Goal: Task Accomplishment & Management: Check status

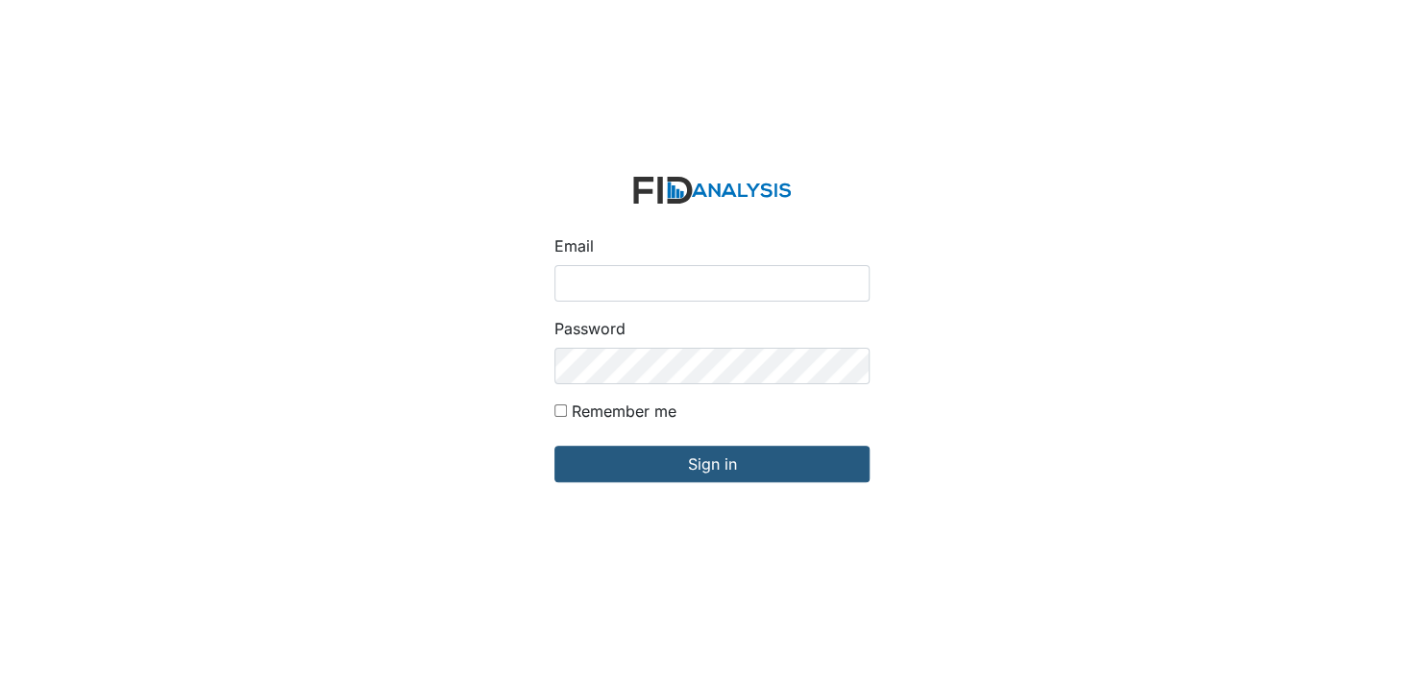
click at [633, 284] on input "Email" at bounding box center [711, 283] width 315 height 37
type input "[EMAIL_ADDRESS][DOMAIN_NAME]"
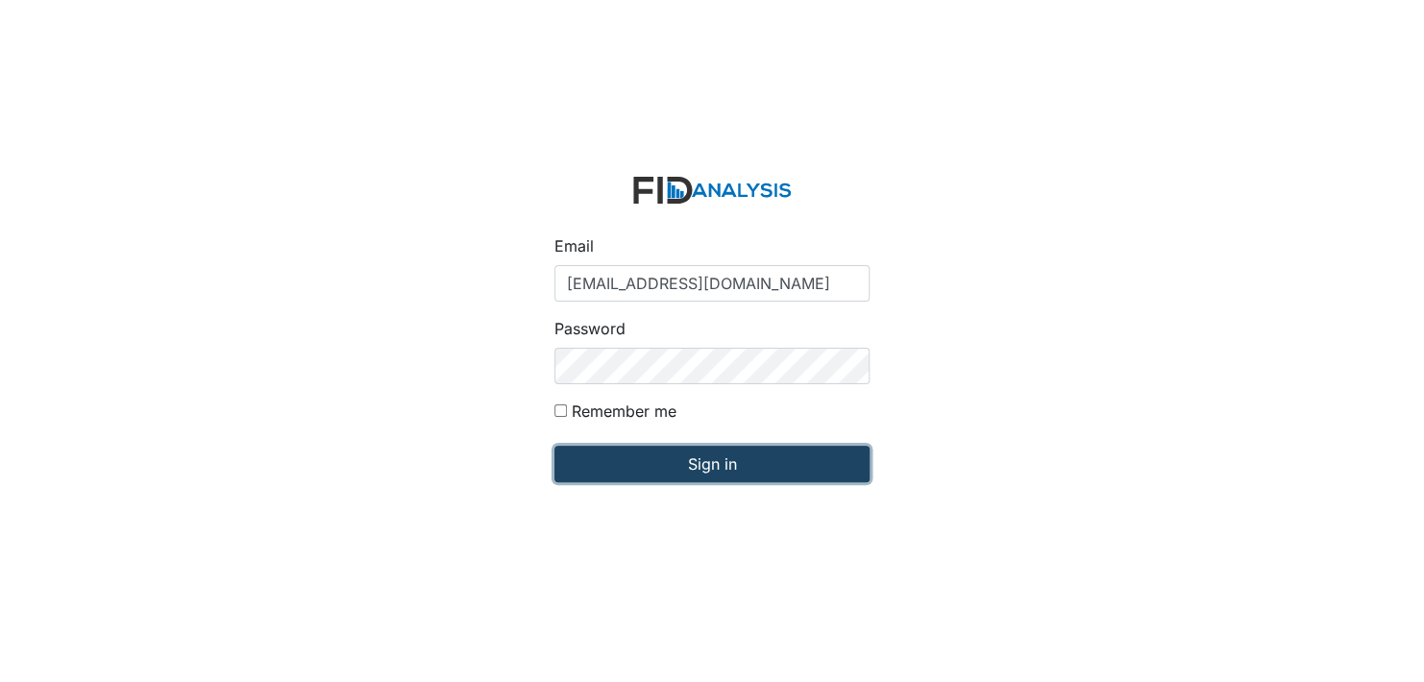
click at [713, 457] on input "Sign in" at bounding box center [711, 464] width 315 height 37
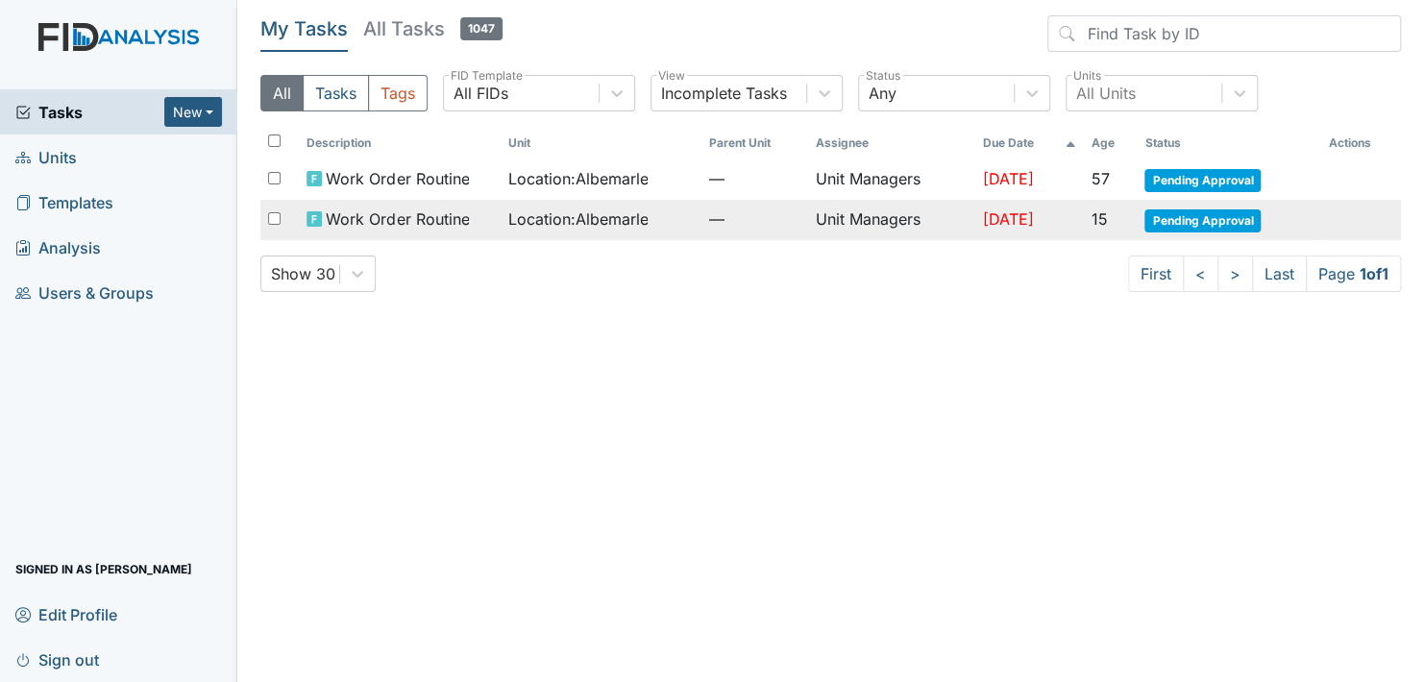
click at [1219, 209] on span "Pending Approval" at bounding box center [1202, 220] width 116 height 23
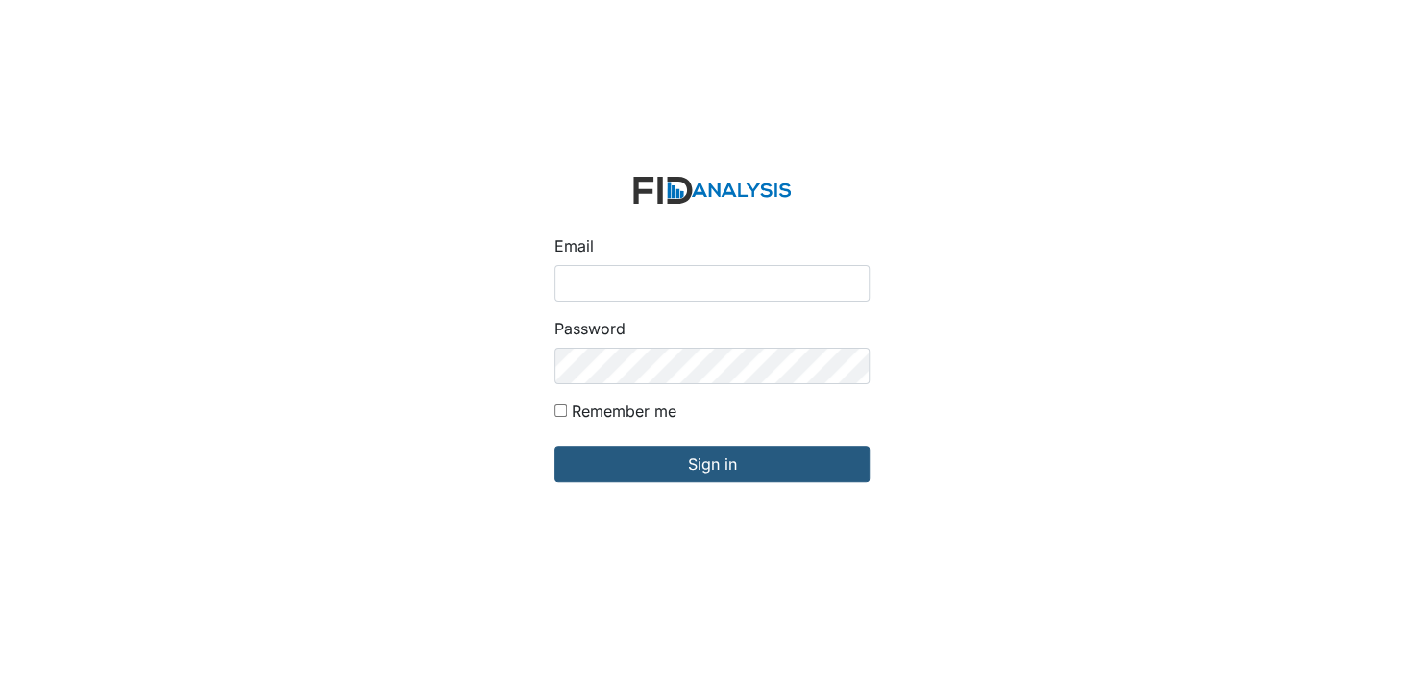
click at [593, 288] on input "Email" at bounding box center [711, 283] width 315 height 37
type input "[EMAIL_ADDRESS][DOMAIN_NAME]"
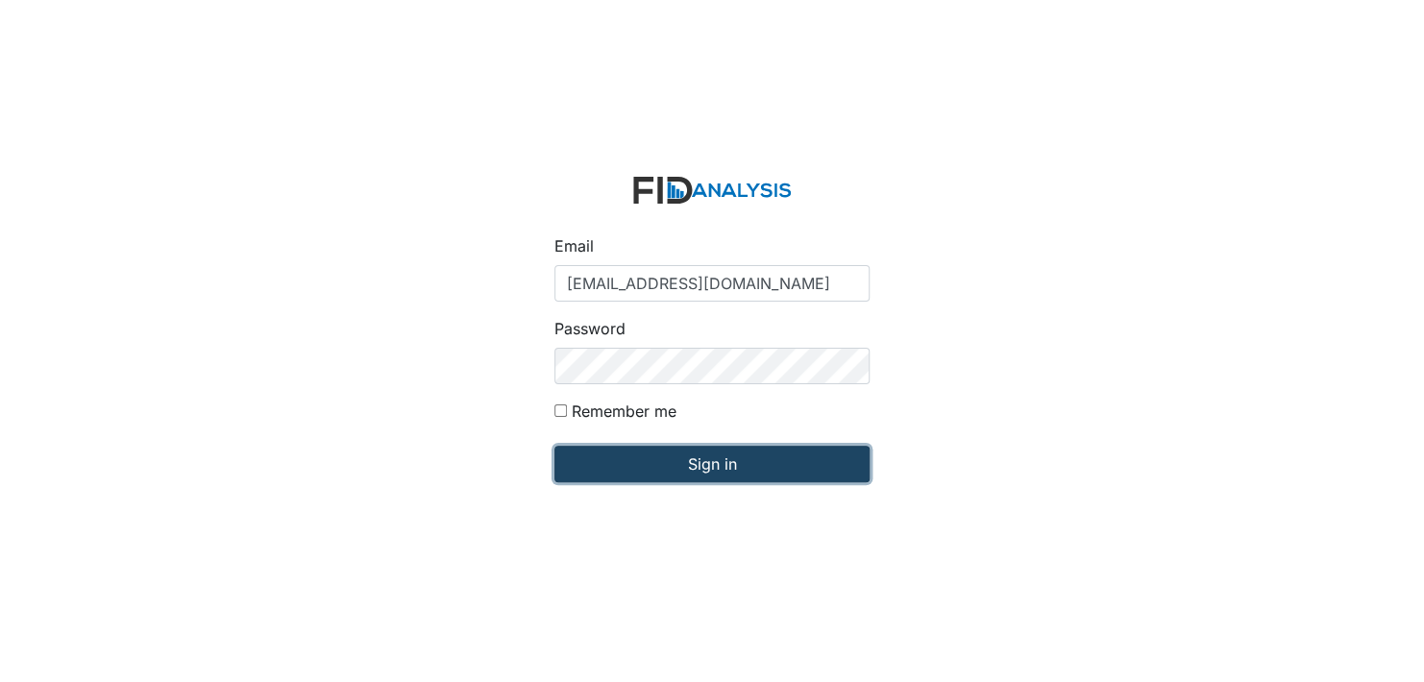
click at [655, 457] on input "Sign in" at bounding box center [711, 464] width 315 height 37
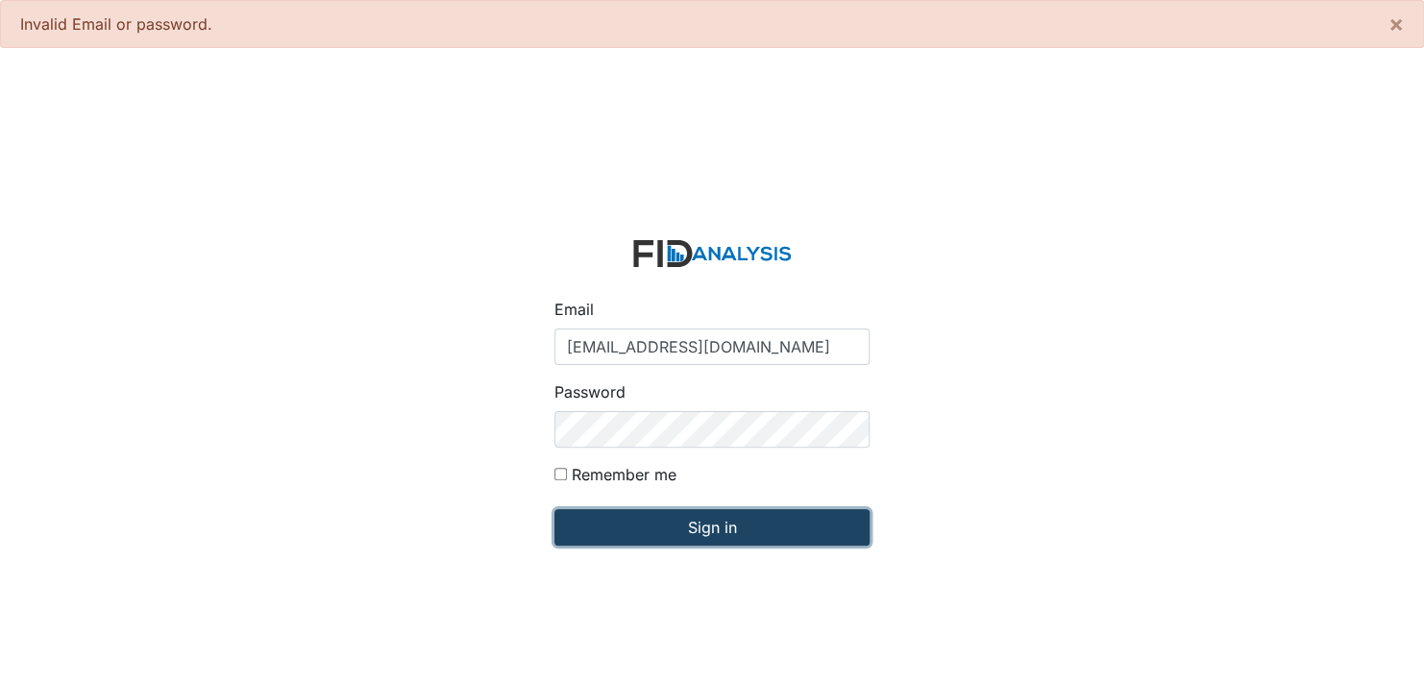
click at [648, 538] on input "Sign in" at bounding box center [711, 527] width 315 height 37
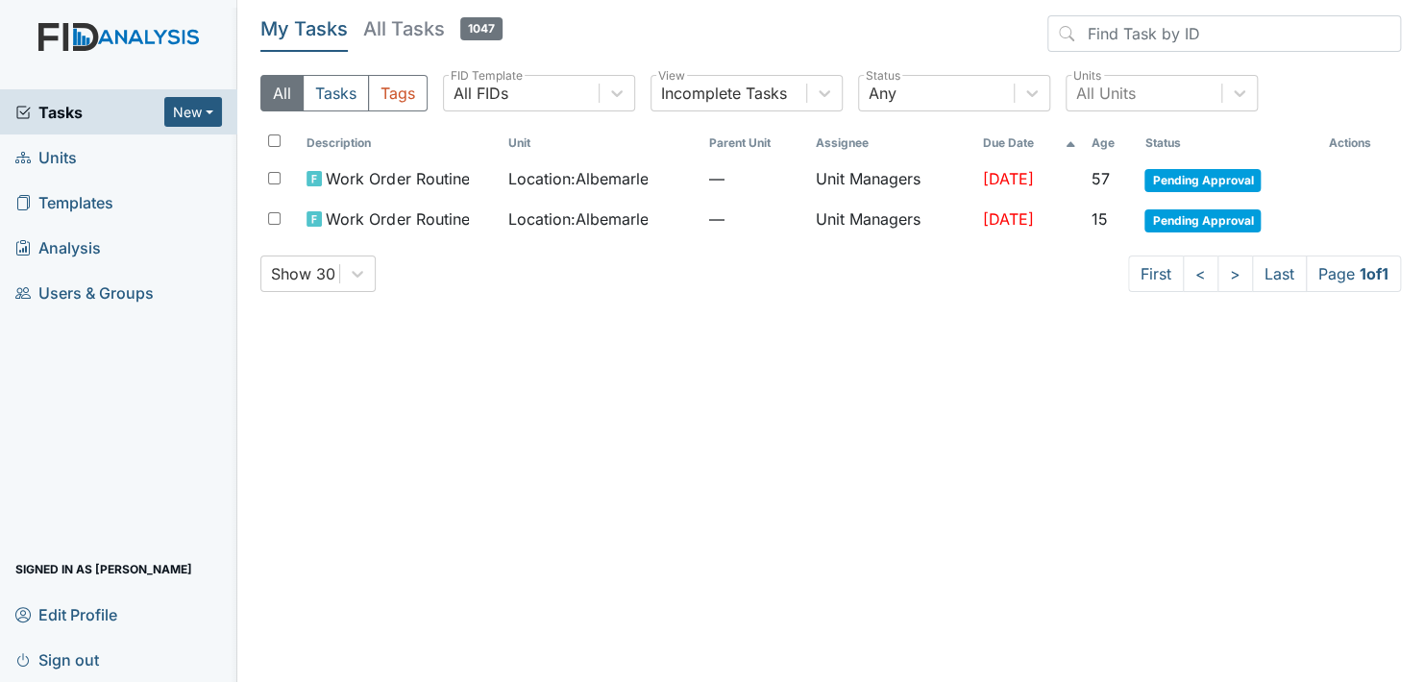
click at [70, 152] on span "Units" at bounding box center [45, 157] width 61 height 30
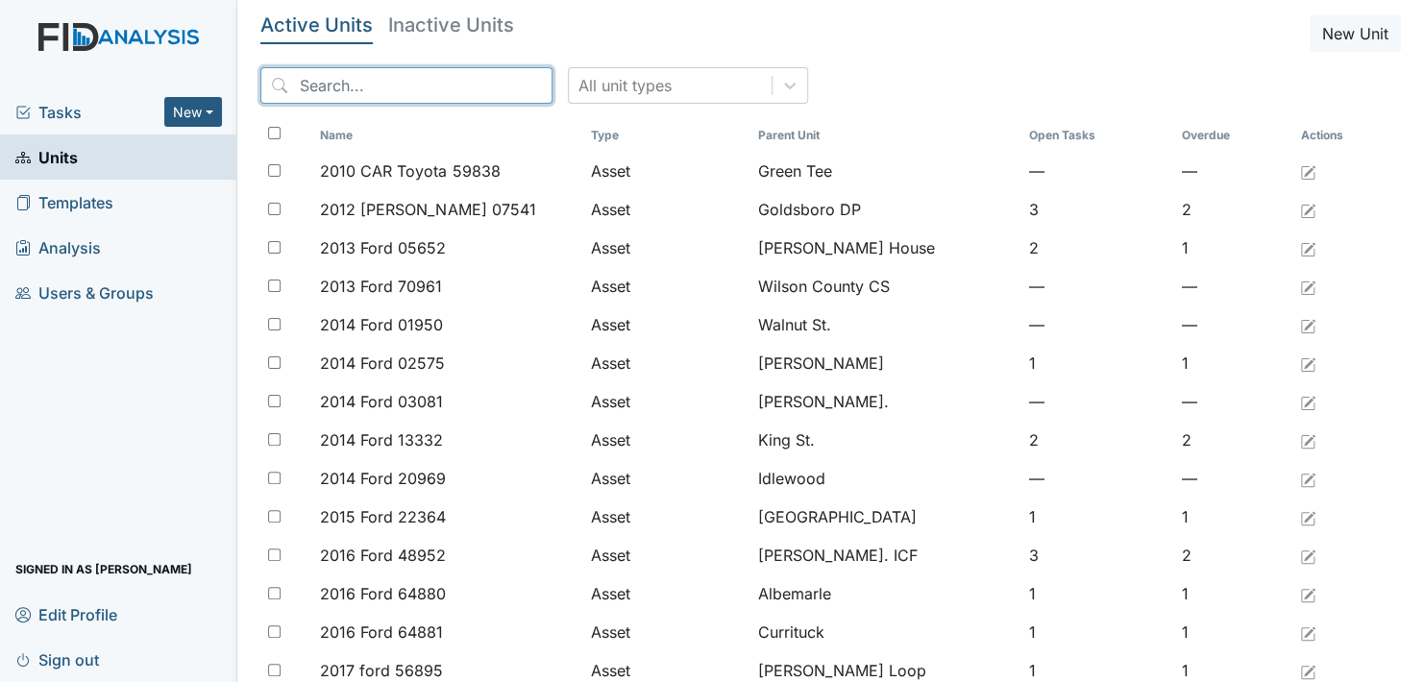
click at [374, 90] on input "search" at bounding box center [406, 85] width 292 height 37
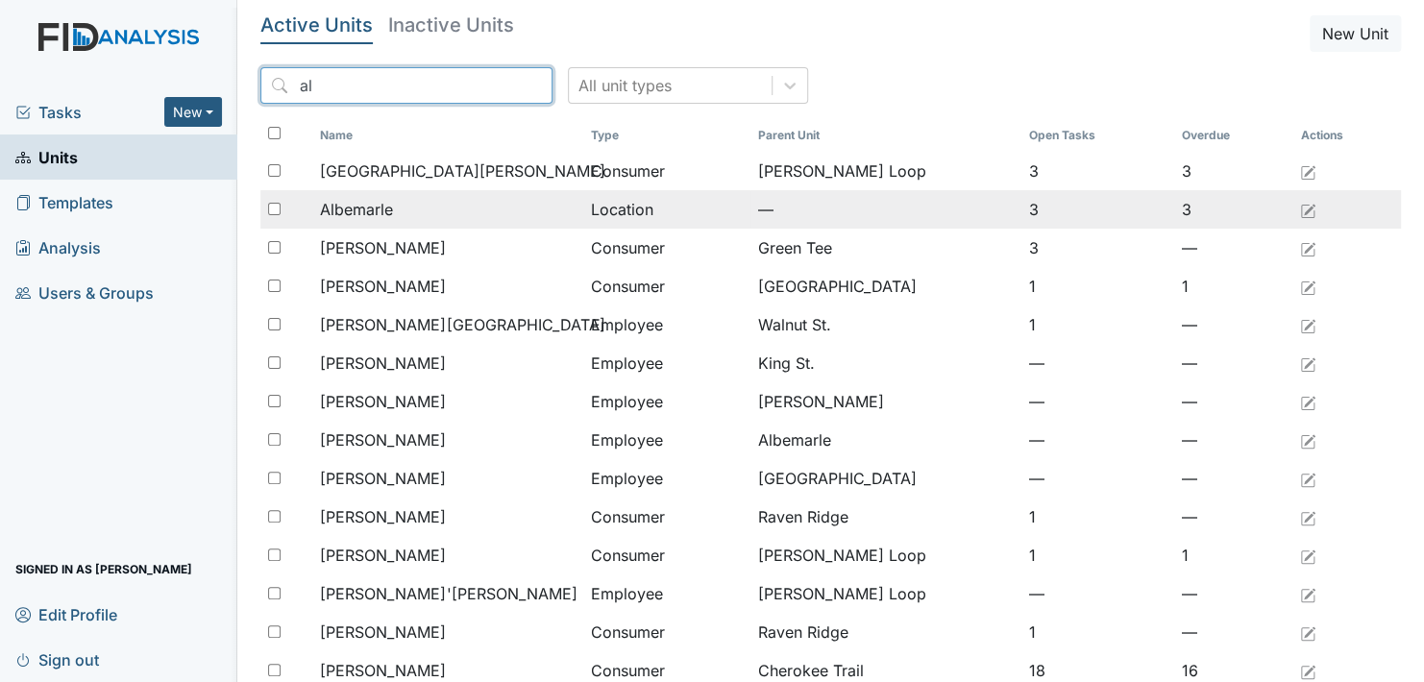
type input "al"
click at [369, 198] on span "Albemarle" at bounding box center [356, 209] width 73 height 23
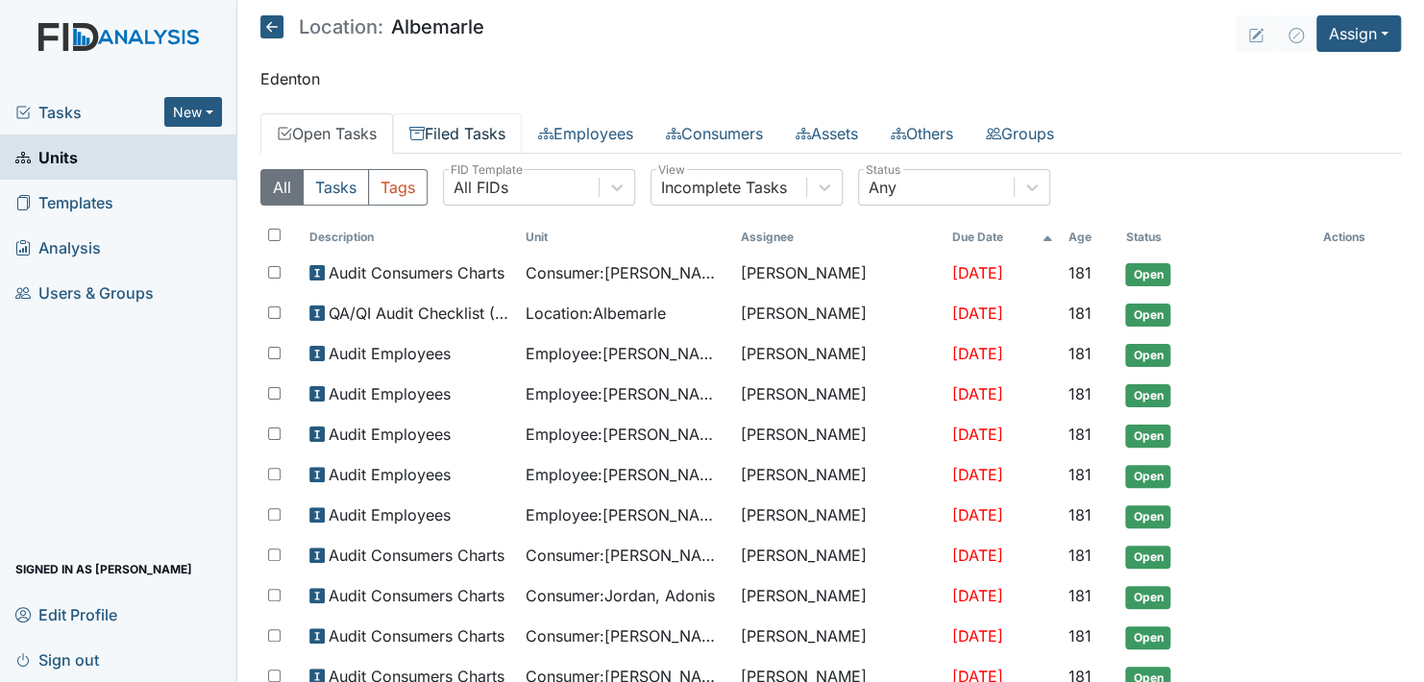
click at [451, 120] on link "Filed Tasks" at bounding box center [457, 133] width 129 height 40
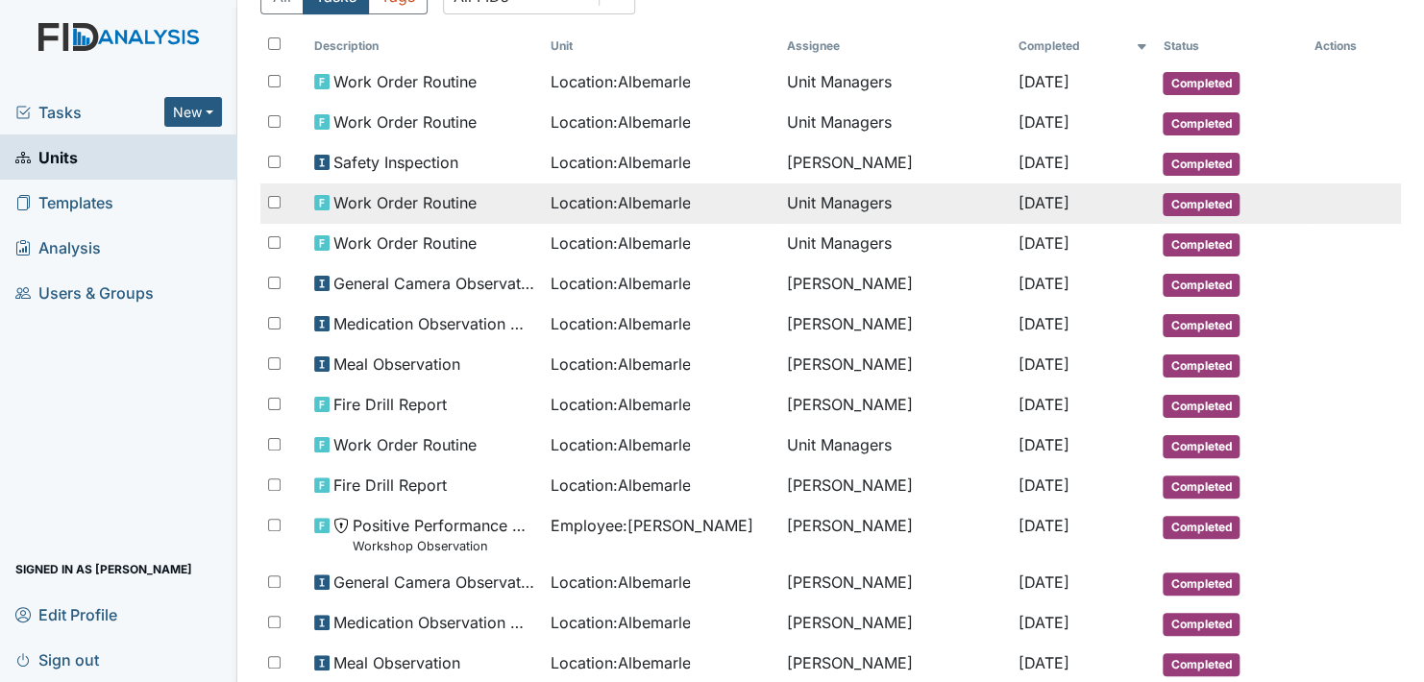
scroll to position [192, 0]
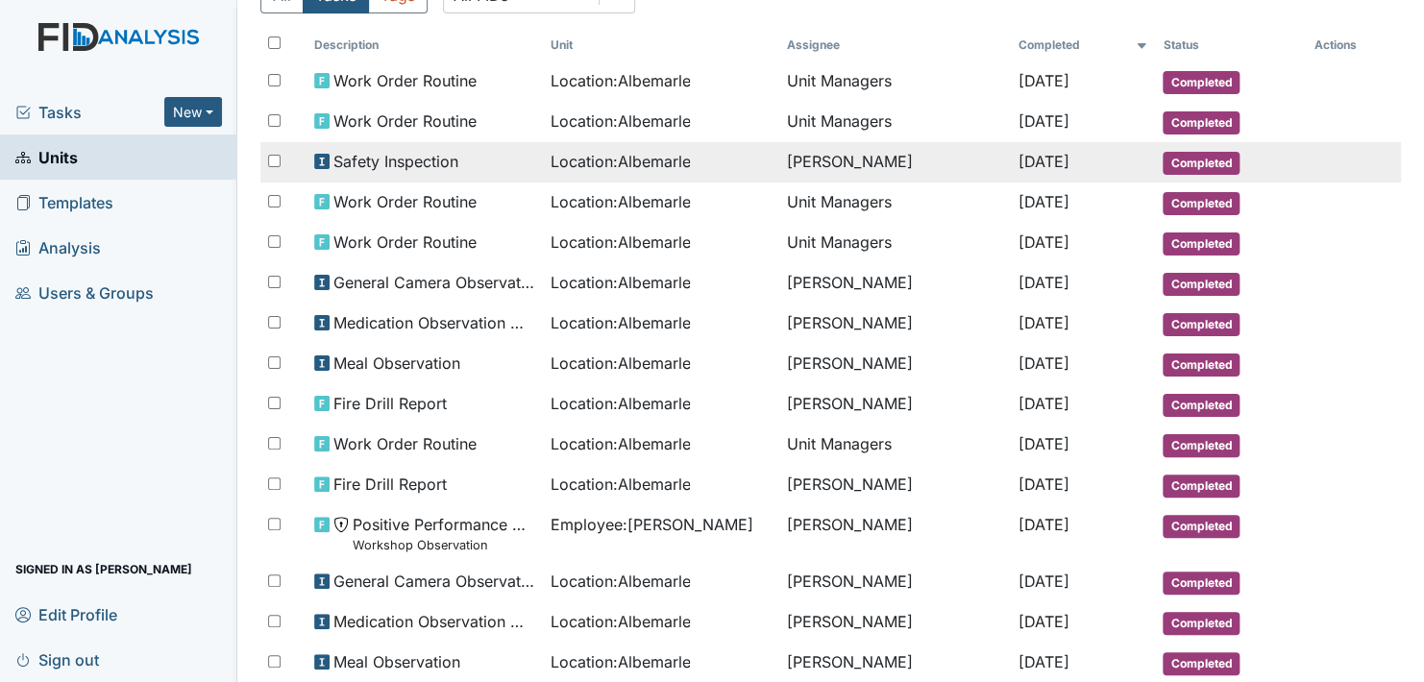
click at [1193, 159] on span "Completed" at bounding box center [1200, 163] width 77 height 23
